Goal: Use online tool/utility: Utilize a website feature to perform a specific function

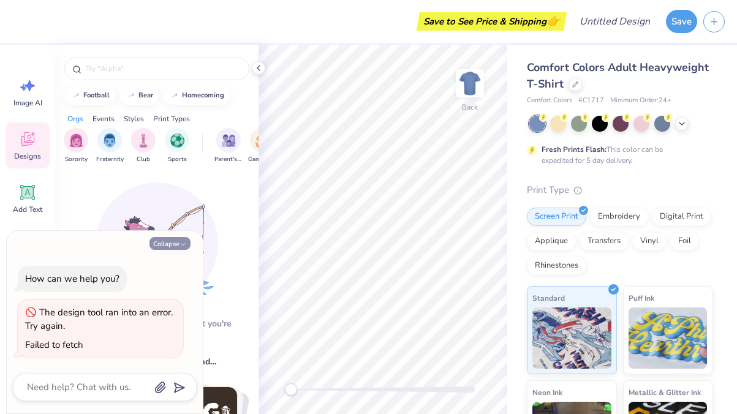
click at [177, 244] on button "Collapse" at bounding box center [170, 243] width 41 height 13
type textarea "x"
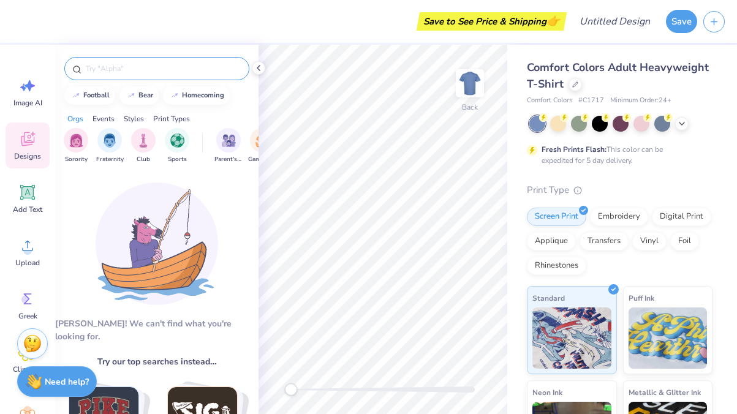
click at [123, 69] on input "text" at bounding box center [163, 69] width 157 height 12
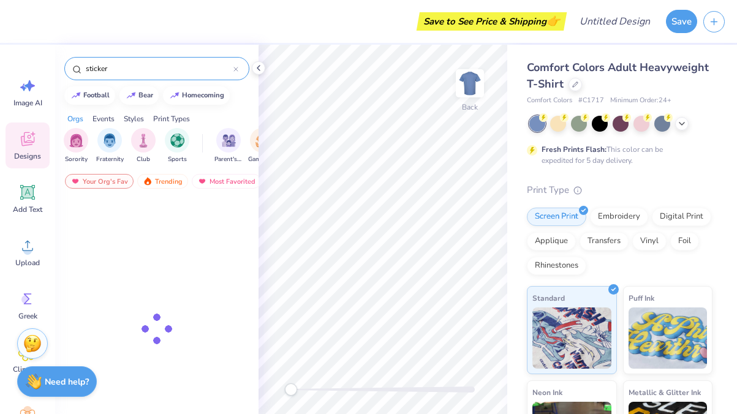
type input "sticker"
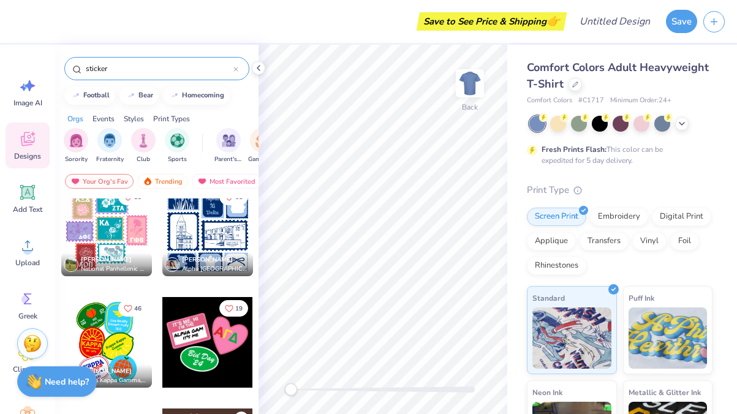
scroll to position [742, 0]
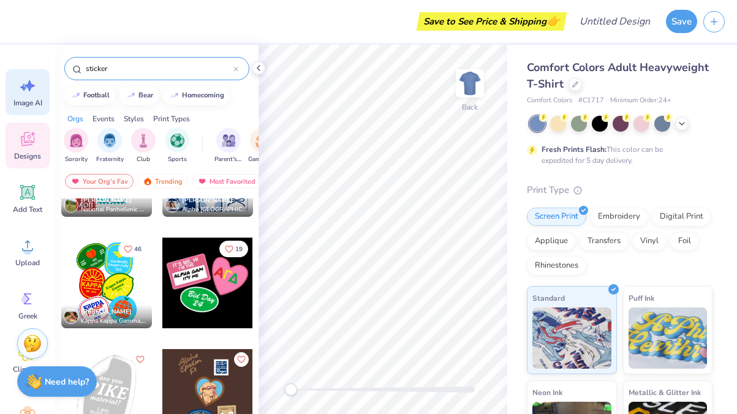
click at [23, 98] on span "Image AI" at bounding box center [27, 103] width 29 height 10
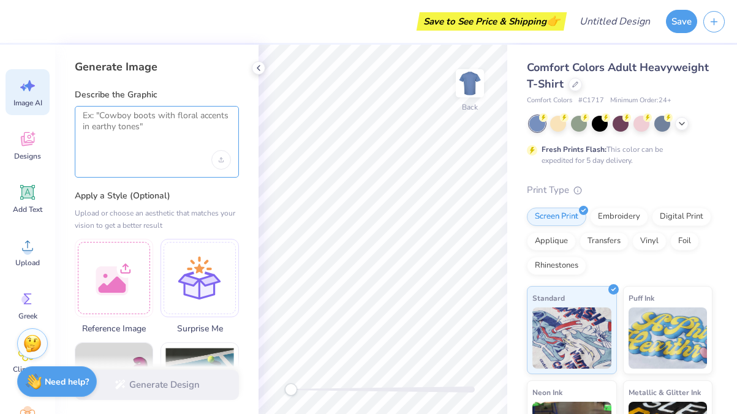
click at [137, 129] on textarea at bounding box center [157, 125] width 148 height 31
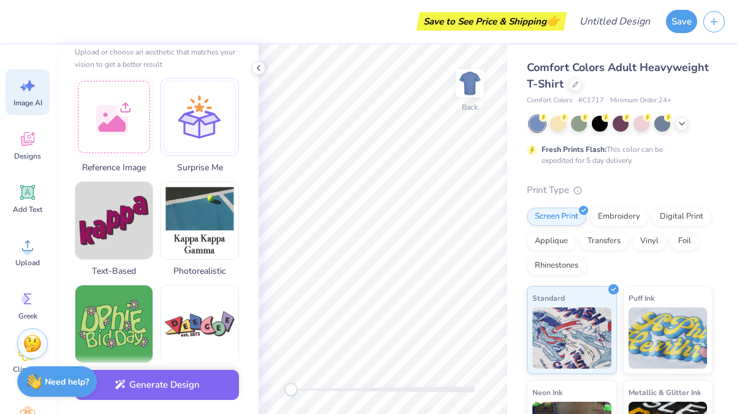
scroll to position [158, 0]
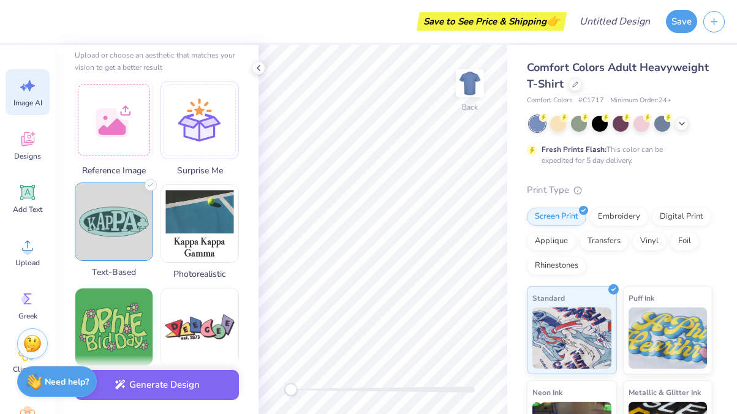
type textarea "Sticker saying [PERSON_NAME] loves the dawgs"
click at [126, 239] on img at bounding box center [113, 221] width 77 height 77
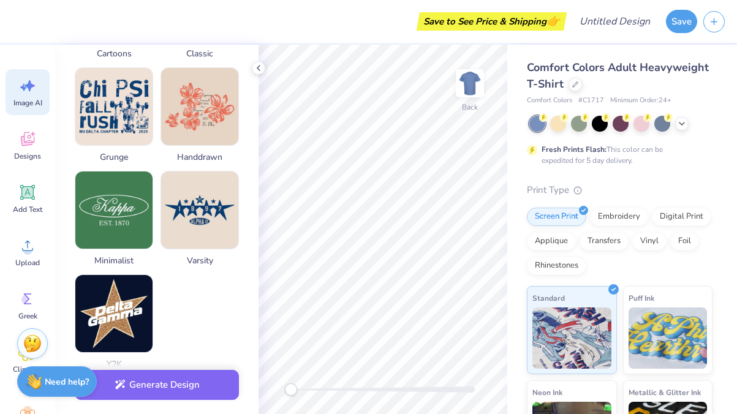
scroll to position [643, 0]
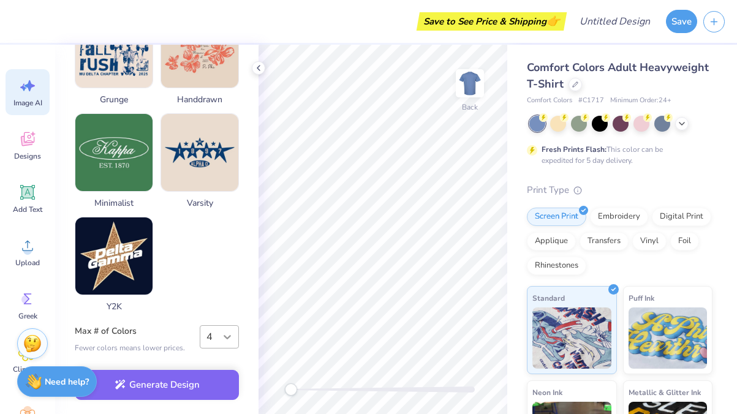
click at [229, 328] on div at bounding box center [227, 337] width 22 height 22
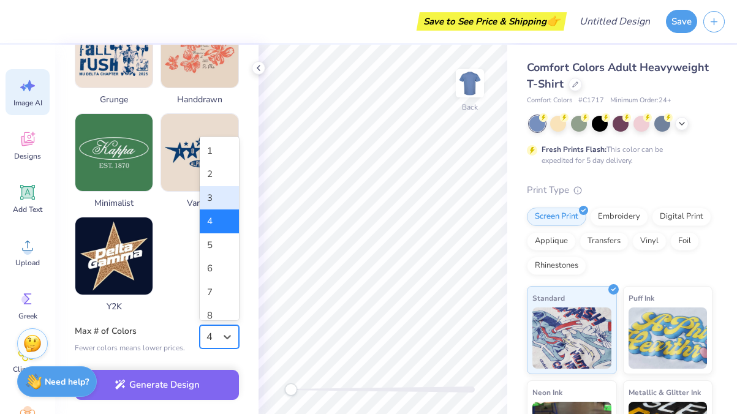
click at [221, 202] on div "3" at bounding box center [219, 198] width 39 height 24
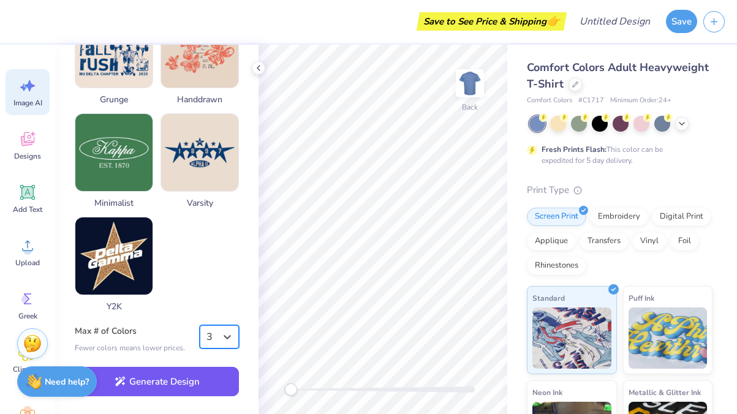
click at [180, 379] on button "Generate Design" at bounding box center [157, 382] width 164 height 30
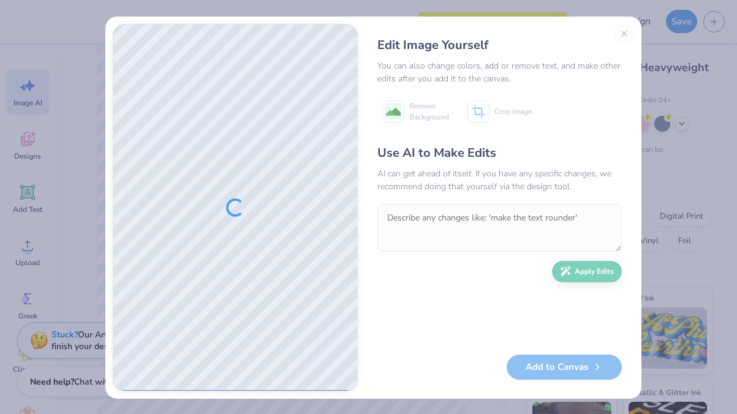
click at [620, 34] on div "Edit Image Yourself You can also change colors, add or remove text, and make ot…" at bounding box center [499, 208] width 269 height 368
click at [620, 29] on div "Edit Image Yourself You can also change colors, add or remove text, and make ot…" at bounding box center [499, 208] width 269 height 368
click at [619, 31] on div "Edit Image Yourself You can also change colors, add or remove text, and make ot…" at bounding box center [499, 208] width 269 height 368
